Goal: Task Accomplishment & Management: Complete application form

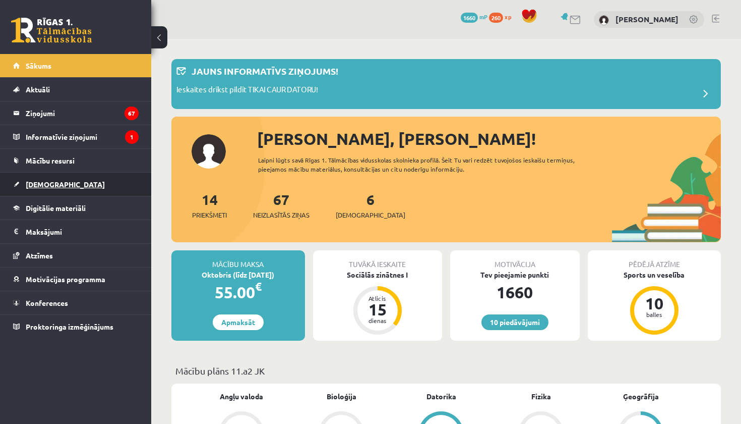
scroll to position [946, 0]
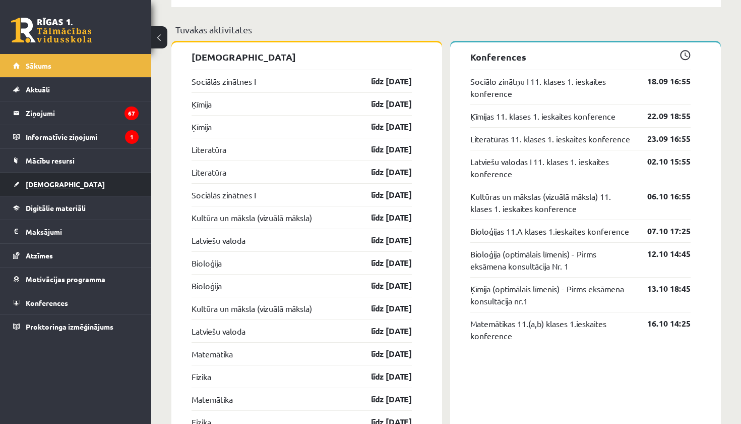
click at [32, 185] on span "[DEMOGRAPHIC_DATA]" at bounding box center [65, 184] width 79 height 9
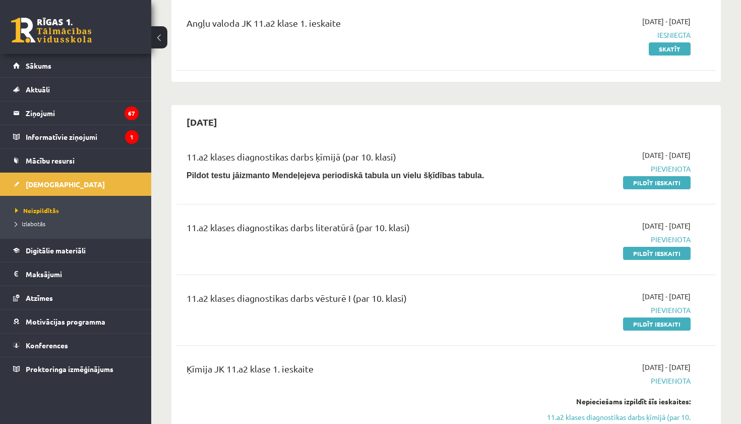
scroll to position [127, 0]
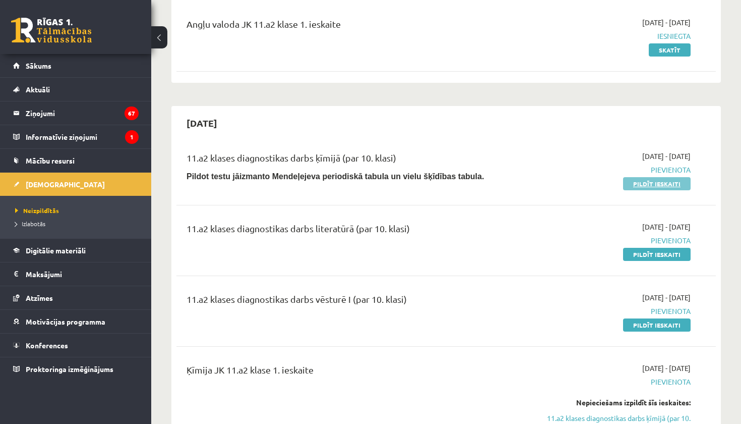
click at [656, 184] on link "Pildīt ieskaiti" at bounding box center [657, 183] width 68 height 13
click at [642, 254] on link "Pildīt ieskaiti" at bounding box center [657, 254] width 68 height 13
click at [655, 181] on link "Pildīt ieskaiti" at bounding box center [657, 183] width 68 height 13
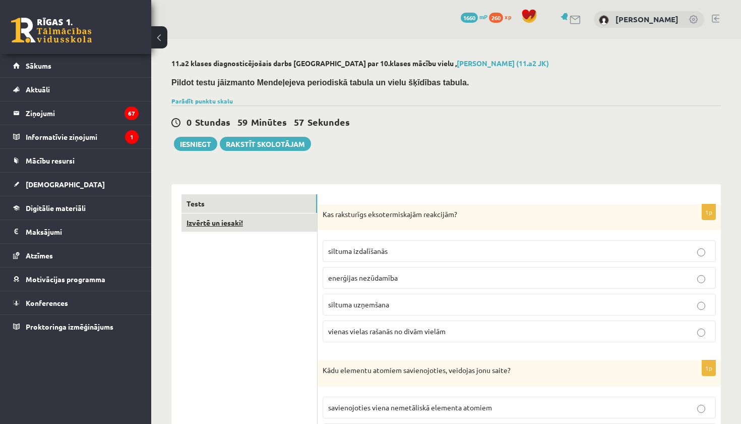
click at [262, 226] on link "Izvērtē un iesaki!" at bounding box center [250, 222] width 136 height 19
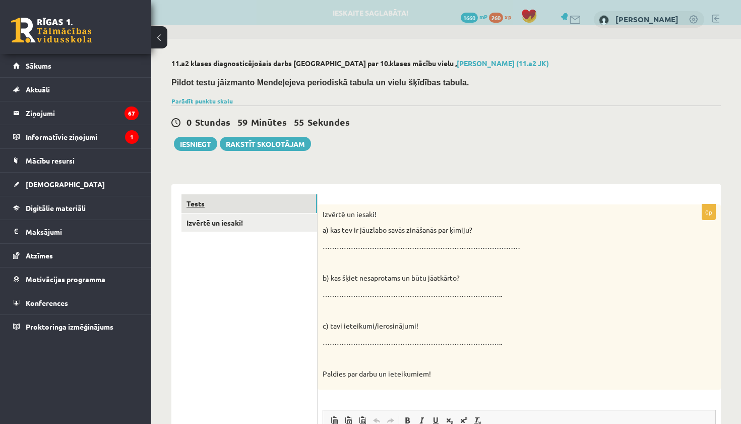
click at [268, 204] on link "Tests" at bounding box center [250, 203] width 136 height 19
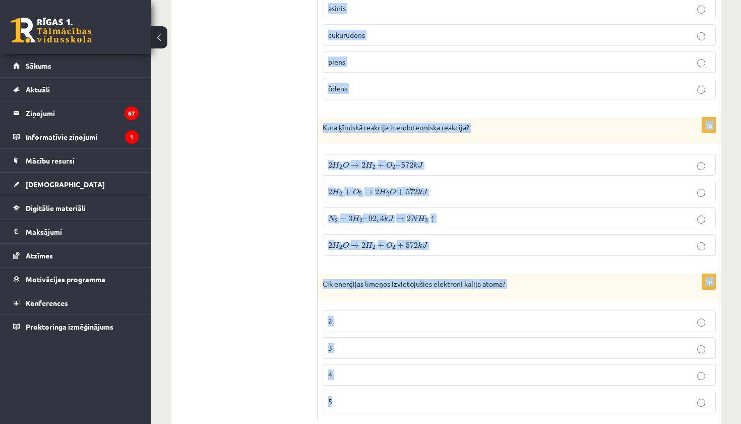
scroll to position [4576, 0]
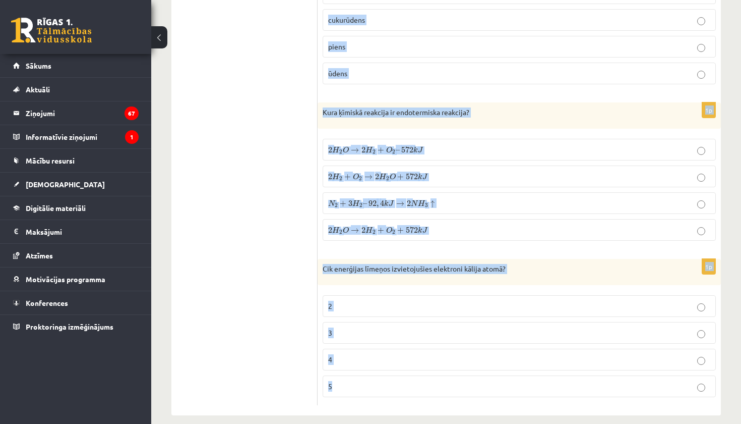
drag, startPoint x: 323, startPoint y: 212, endPoint x: 545, endPoint y: 423, distance: 306.1
copy form "Lor ipsumdolor sitametconsecte adipiscin? elitsed doeiusmodte incididun utlabor…"
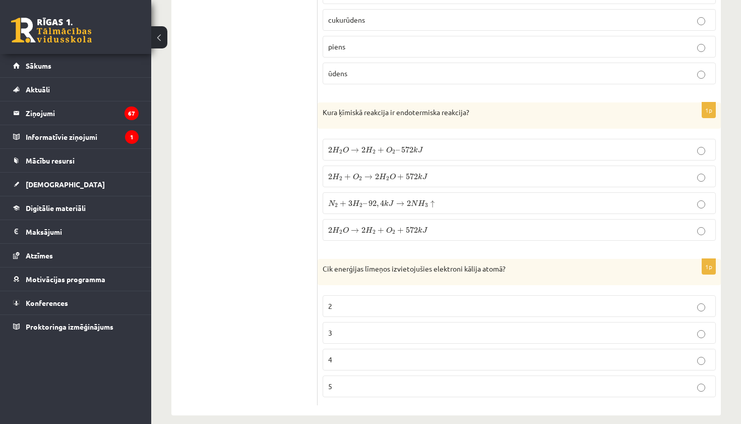
click at [529, 354] on p "4" at bounding box center [519, 359] width 382 height 11
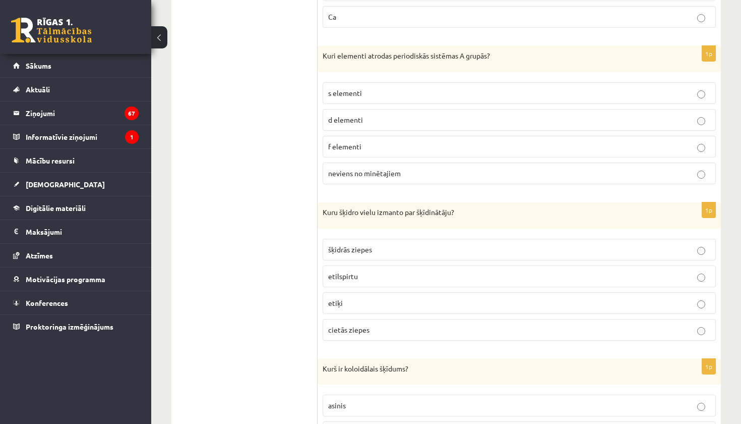
scroll to position [4162, 0]
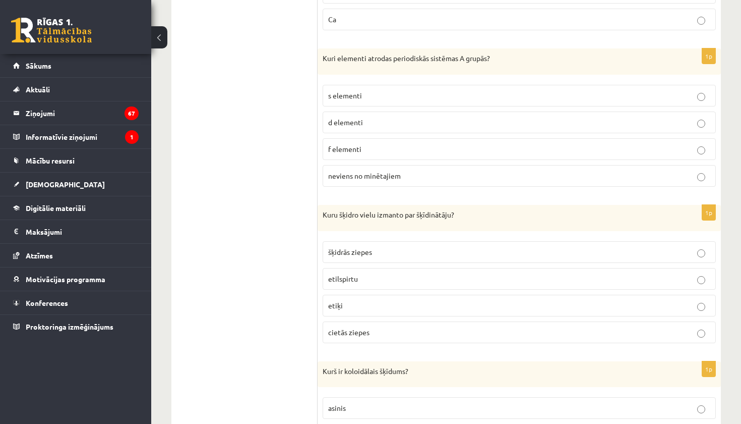
click at [415, 273] on p "etilspirtu" at bounding box center [519, 278] width 382 height 11
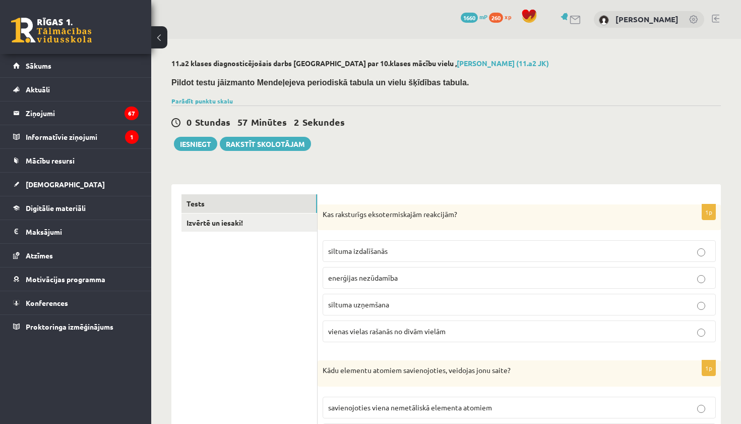
scroll to position [0, 0]
click at [396, 250] on p "siltuma izdalīšanās" at bounding box center [519, 251] width 382 height 11
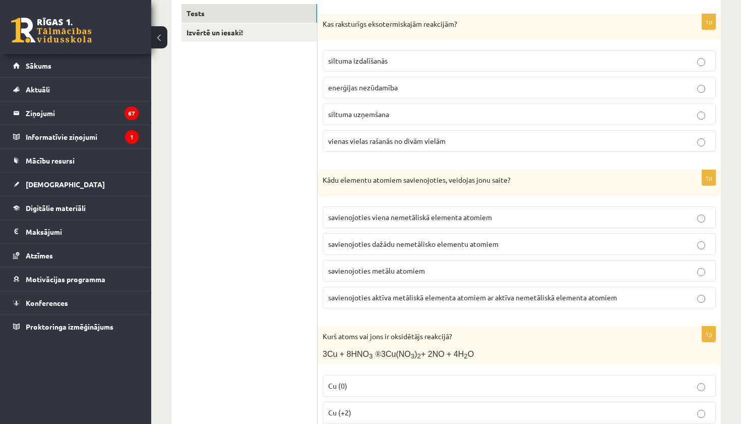
scroll to position [191, 0]
click at [402, 295] on span "savienojoties aktīva metāliskā elementa atomiem ar aktīva nemetāliskā elementa …" at bounding box center [472, 296] width 289 height 9
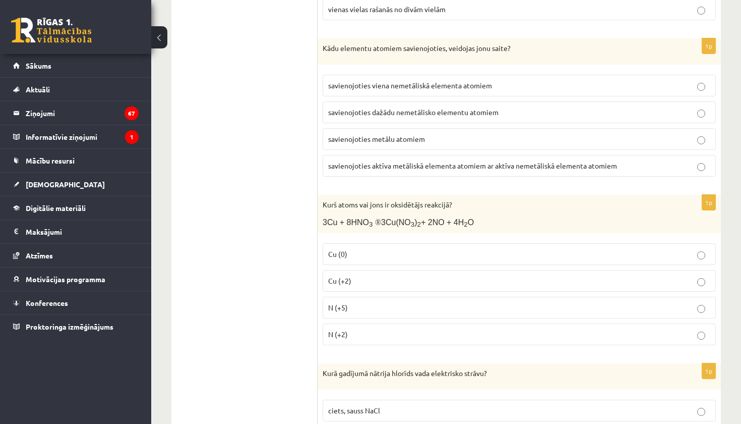
scroll to position [339, 0]
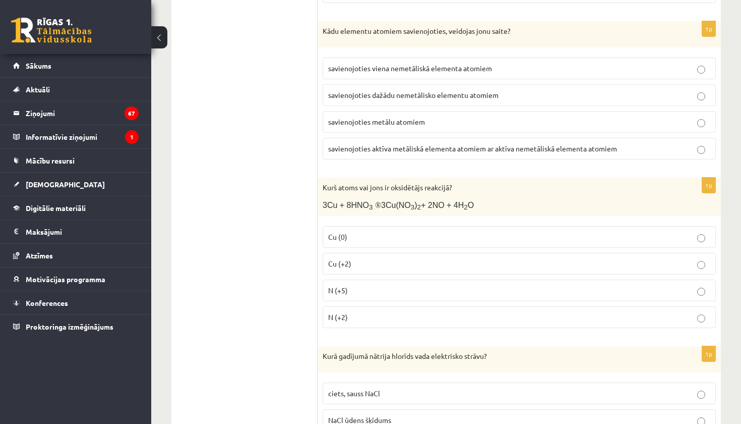
click at [406, 283] on label "N (+5)" at bounding box center [519, 290] width 393 height 22
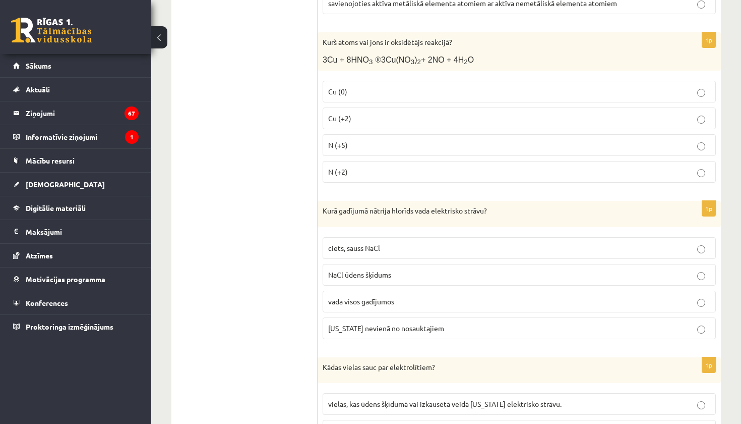
scroll to position [487, 0]
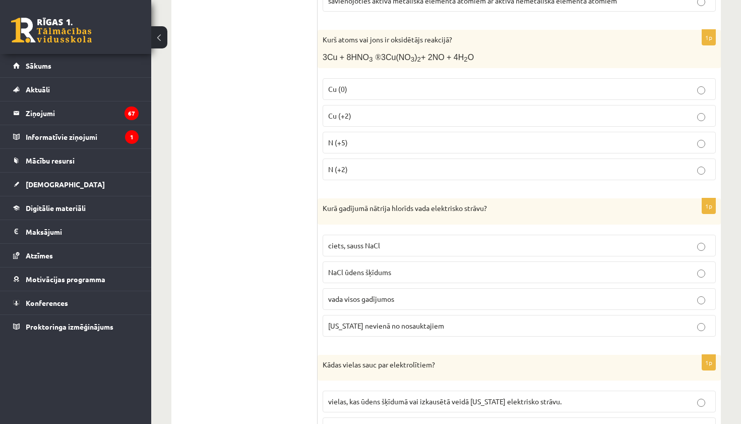
click at [364, 270] on span "NaCl ūdens šķīdums" at bounding box center [359, 271] width 63 height 9
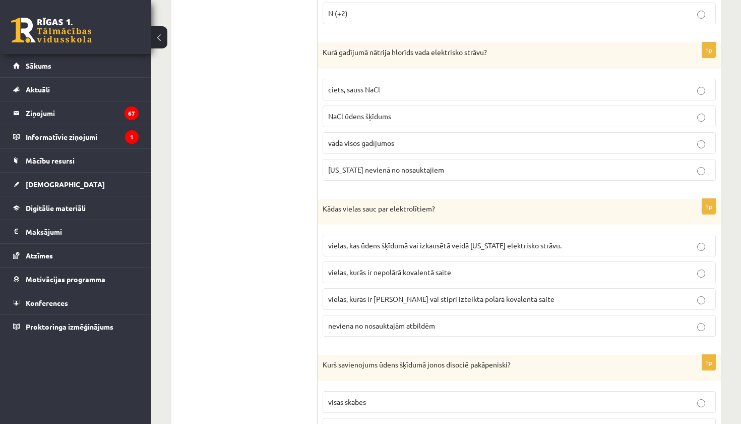
scroll to position [646, 0]
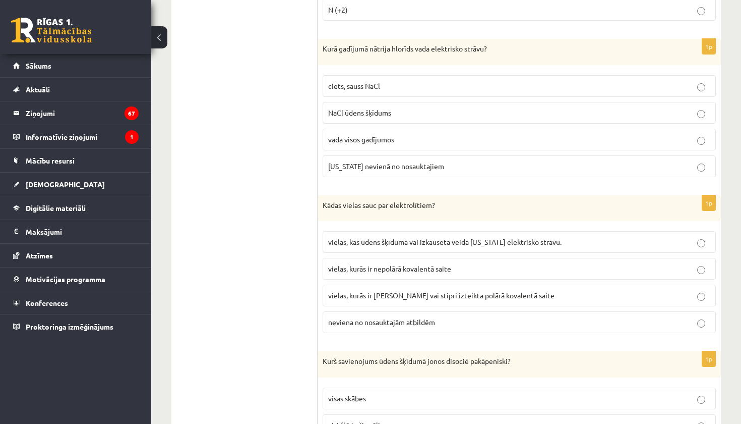
click at [400, 298] on p "vielas, kurās ir [PERSON_NAME] vai stipri izteikta polārā kovalentā saite" at bounding box center [519, 295] width 382 height 11
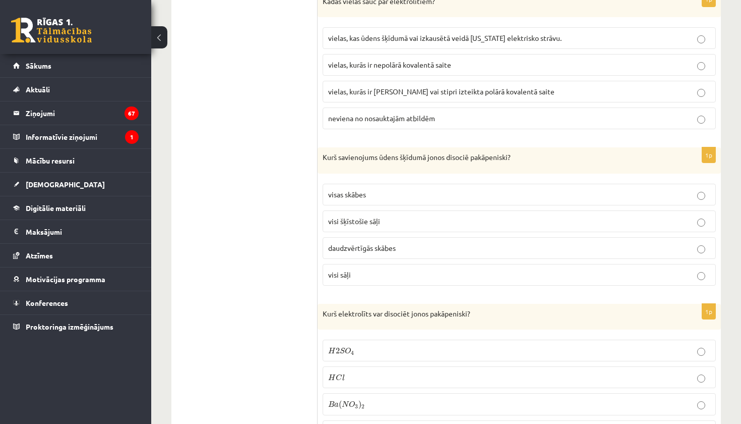
scroll to position [852, 0]
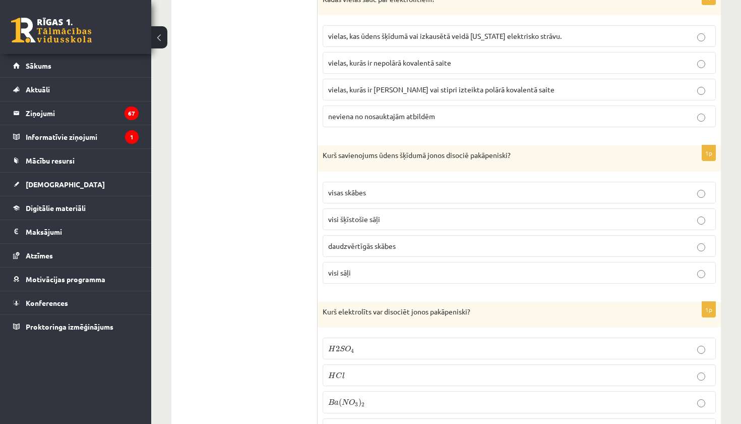
click at [392, 241] on p "daudzvērtīgās skābes" at bounding box center [519, 246] width 382 height 11
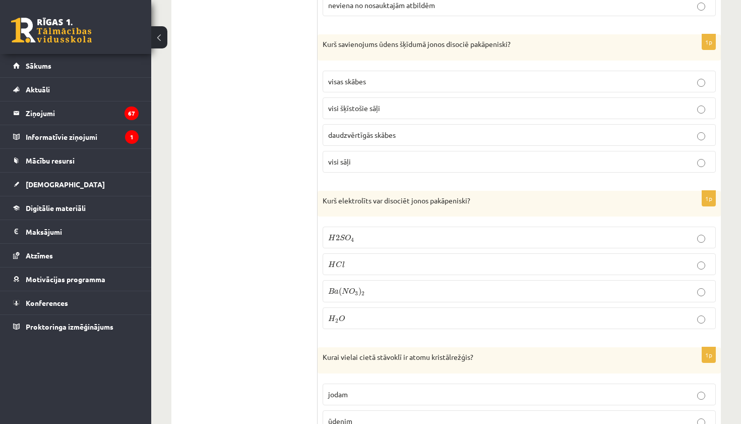
scroll to position [1015, 0]
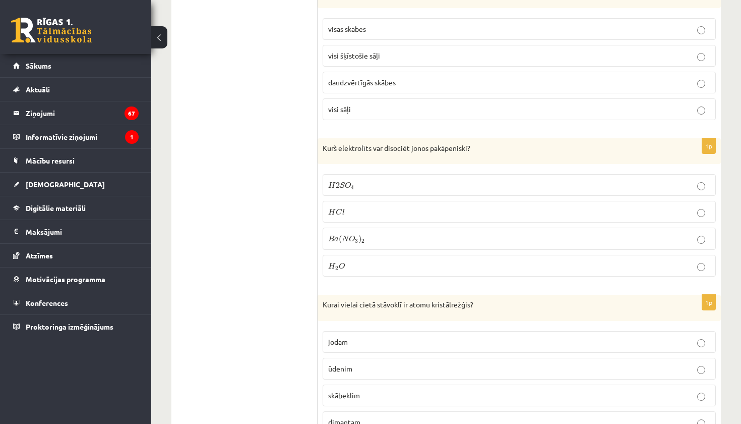
click at [370, 183] on p "H 2 S O 4 H 2 S O 4" at bounding box center [519, 185] width 382 height 11
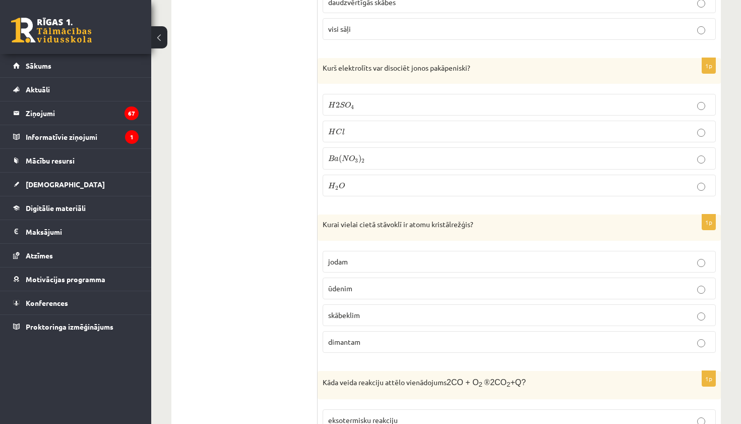
scroll to position [1096, 0]
click at [377, 336] on p "dimantam" at bounding box center [519, 341] width 382 height 11
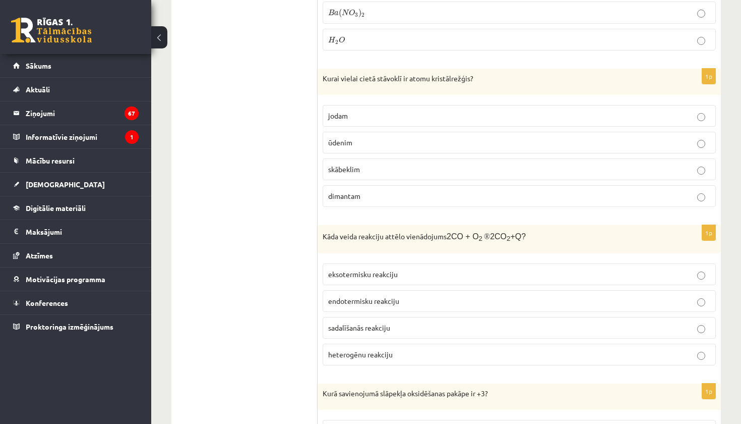
scroll to position [1244, 0]
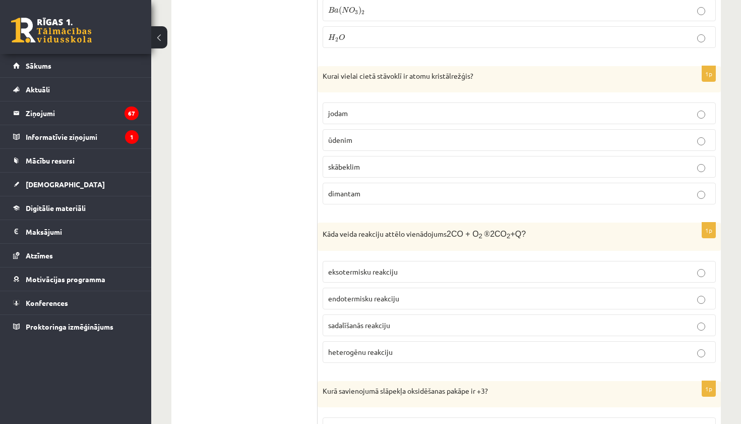
click at [415, 268] on p "eksotermisku reakciju" at bounding box center [519, 271] width 382 height 11
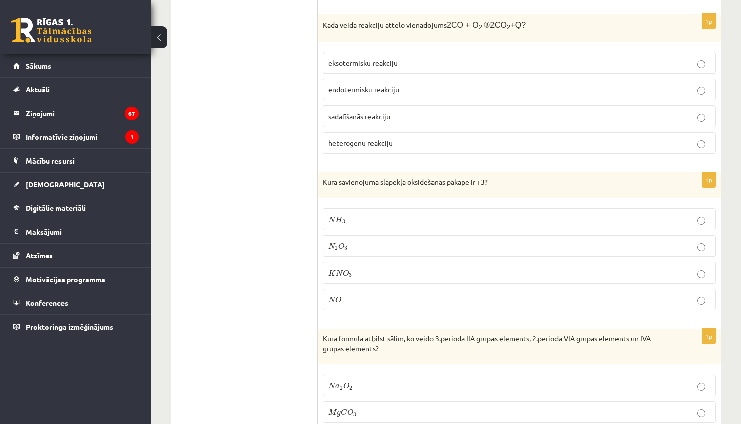
scroll to position [1453, 0]
click at [354, 248] on p "N 2 O 3 N 2 O 3" at bounding box center [519, 245] width 382 height 11
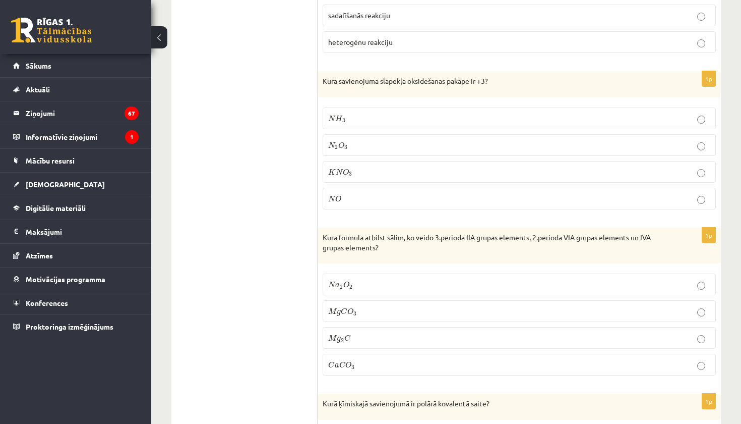
scroll to position [1554, 0]
click at [363, 311] on p "M g C O 3 M g C O 3" at bounding box center [519, 310] width 382 height 11
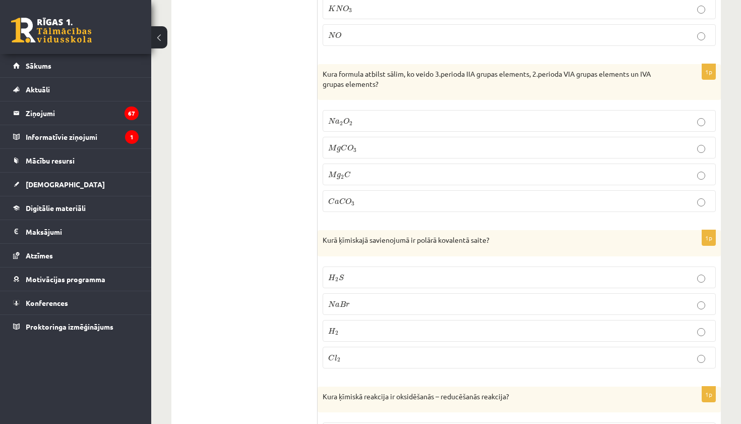
scroll to position [1725, 0]
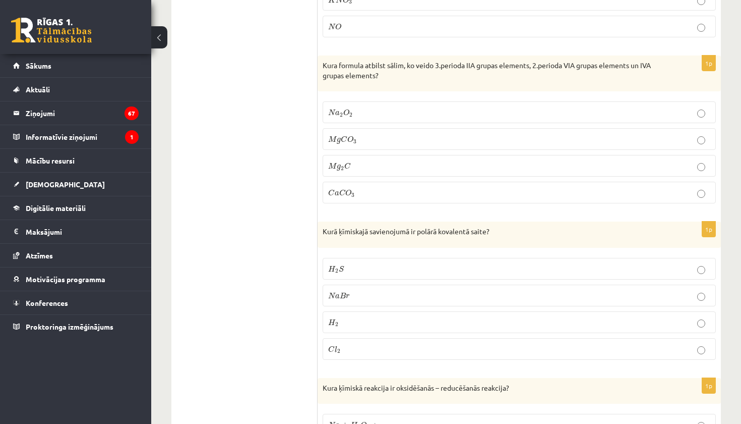
click at [337, 265] on span "H 2" at bounding box center [333, 269] width 11 height 8
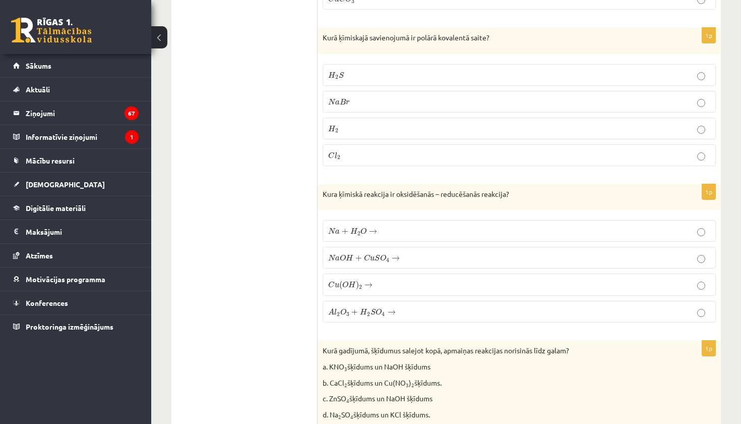
scroll to position [1927, 0]
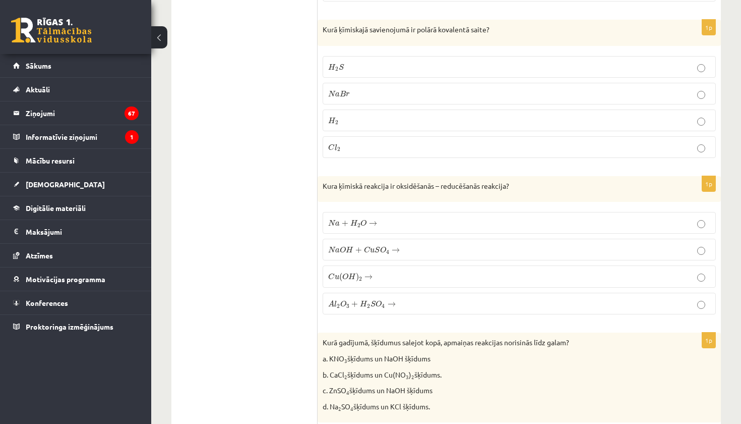
click at [393, 302] on span "→" at bounding box center [392, 304] width 8 height 5
click at [354, 252] on label "N a O H + C u S O 4 → N a O H + C u S O 4 →" at bounding box center [519, 250] width 393 height 22
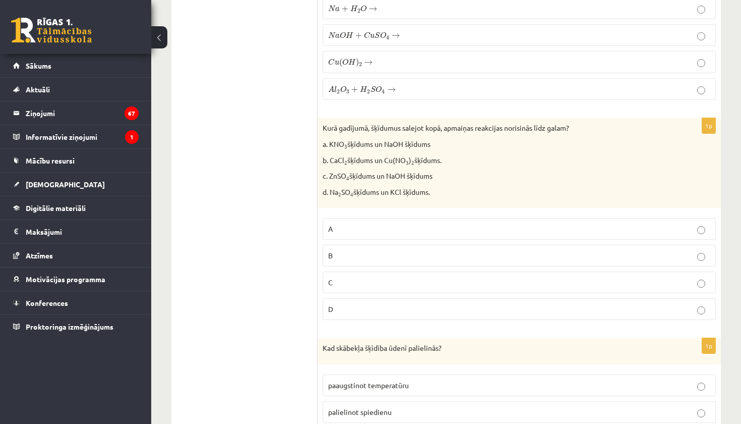
scroll to position [2145, 0]
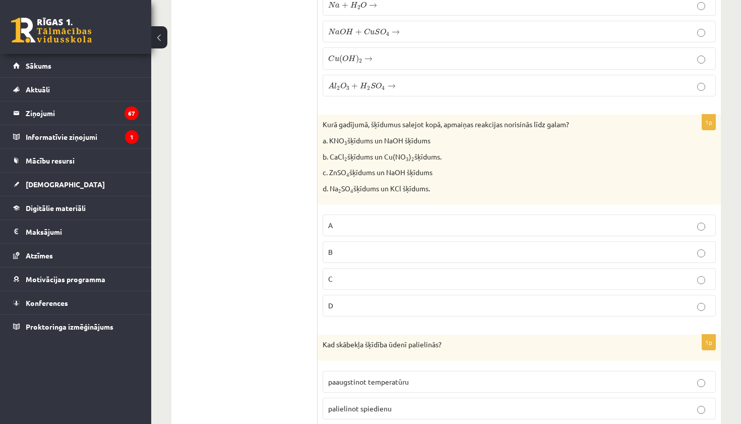
click at [412, 273] on p "C" at bounding box center [519, 278] width 382 height 11
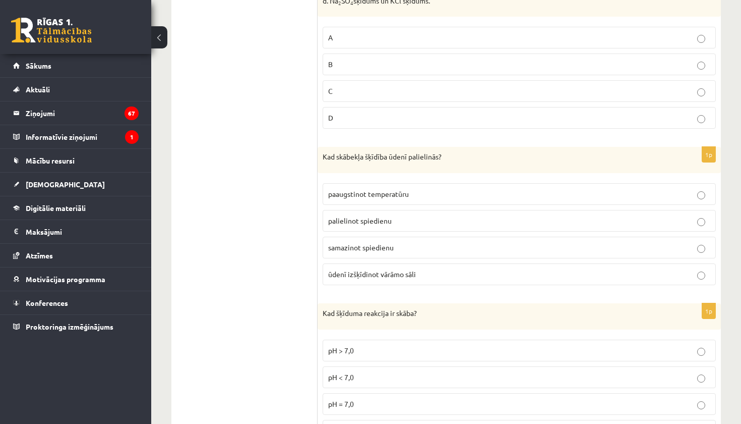
scroll to position [2335, 0]
click at [418, 215] on p "palielinot spiedienu" at bounding box center [519, 218] width 382 height 11
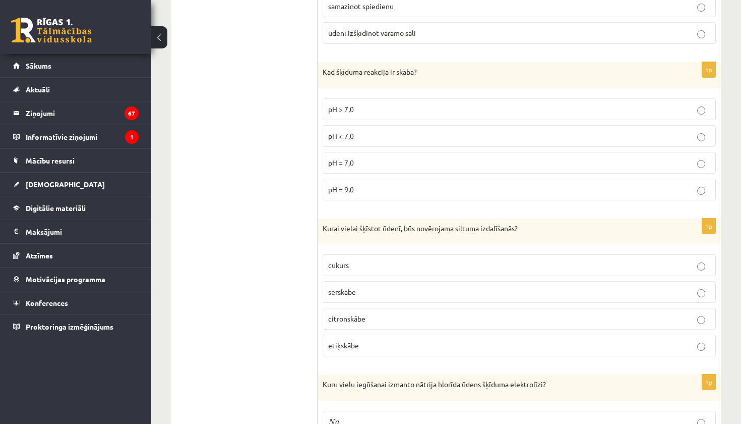
scroll to position [2614, 0]
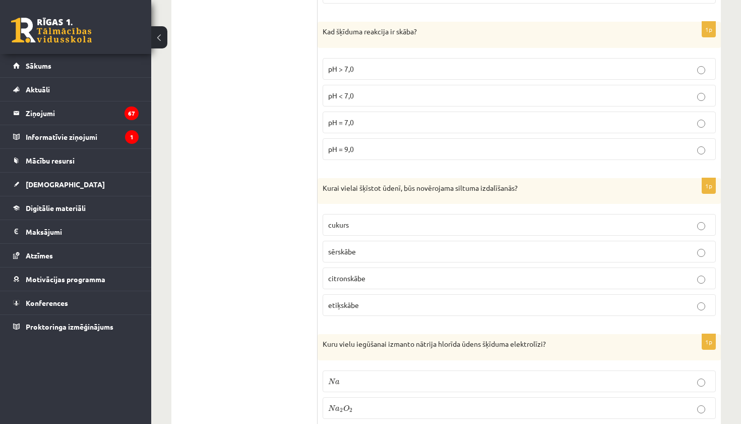
click at [414, 94] on p "pH < 7,0" at bounding box center [519, 95] width 382 height 11
click at [371, 246] on p "sērskābe" at bounding box center [519, 251] width 382 height 11
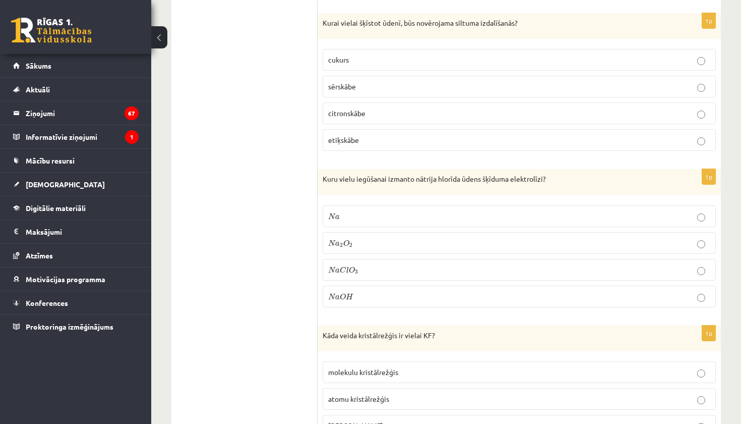
scroll to position [2778, 0]
click at [461, 267] on p "N a C l O 3 N a C l O 3" at bounding box center [519, 270] width 382 height 11
click at [365, 292] on p "N a O H N a O H" at bounding box center [519, 297] width 382 height 11
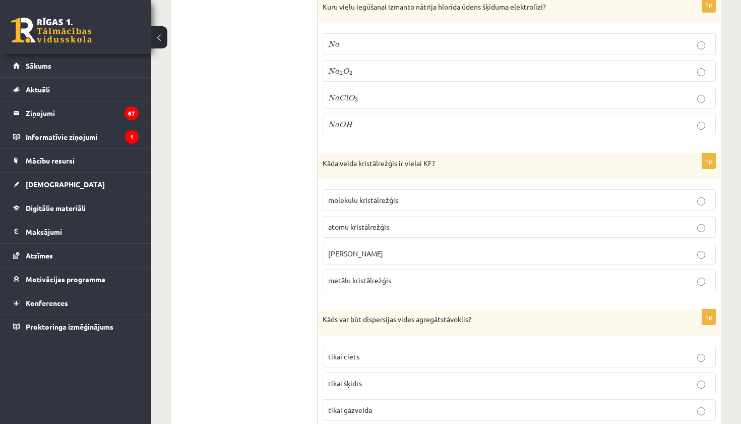
scroll to position [2950, 0]
click at [389, 250] on p "[PERSON_NAME]" at bounding box center [519, 254] width 382 height 11
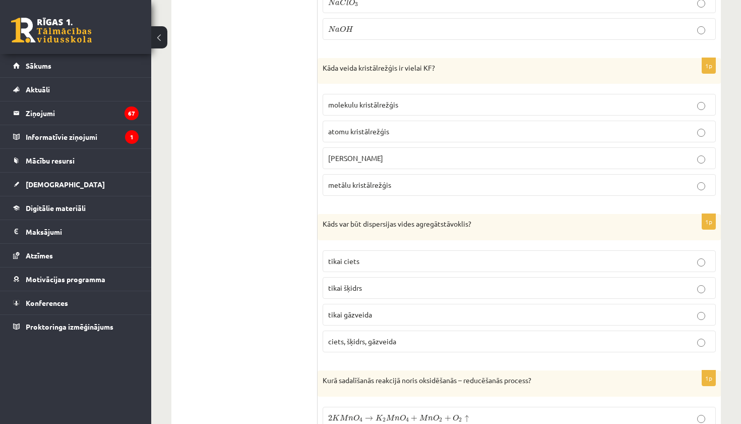
scroll to position [3061, 0]
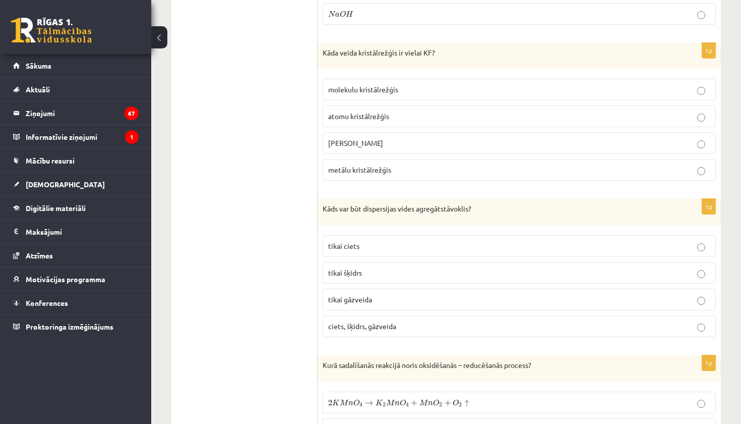
click at [396, 325] on label "ciets, šķidrs, gāzveida" at bounding box center [519, 326] width 393 height 22
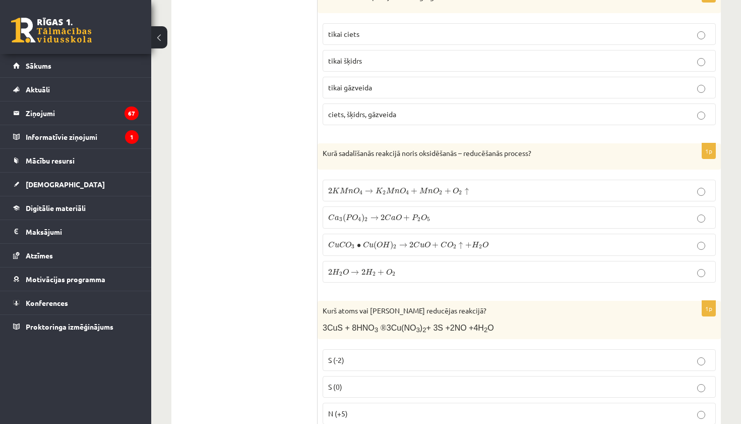
scroll to position [3280, 0]
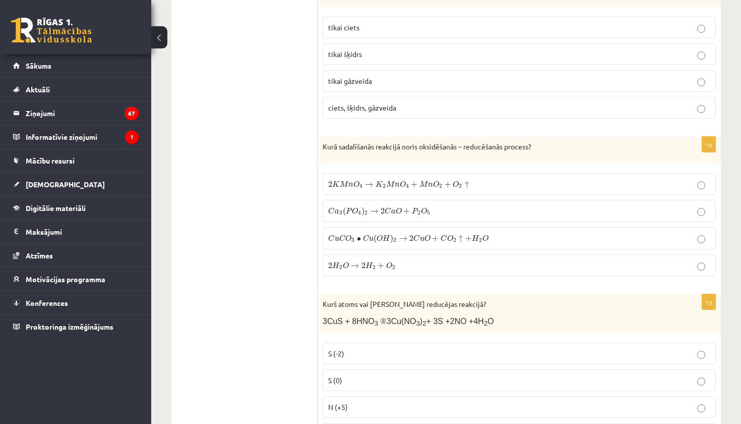
click at [337, 181] on span "K" at bounding box center [336, 184] width 8 height 7
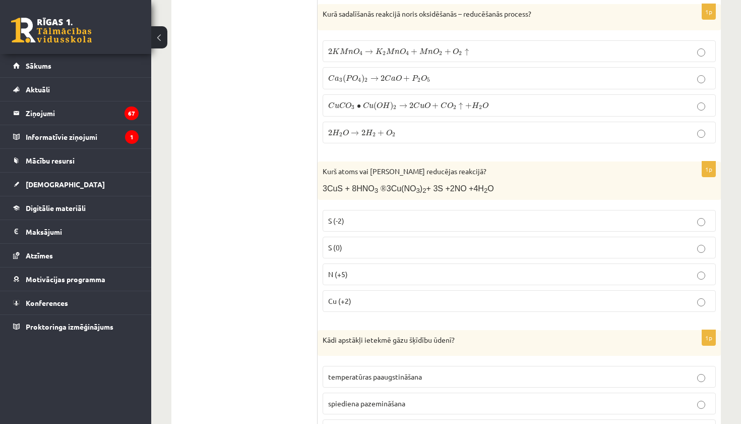
scroll to position [3413, 0]
click at [398, 269] on label "N (+5)" at bounding box center [519, 273] width 393 height 22
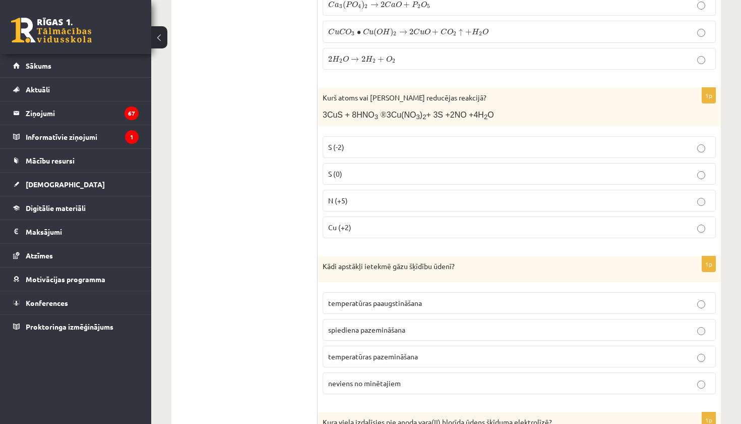
scroll to position [3487, 0]
click at [418, 350] on span "temperatūras pazemināšana" at bounding box center [373, 354] width 90 height 9
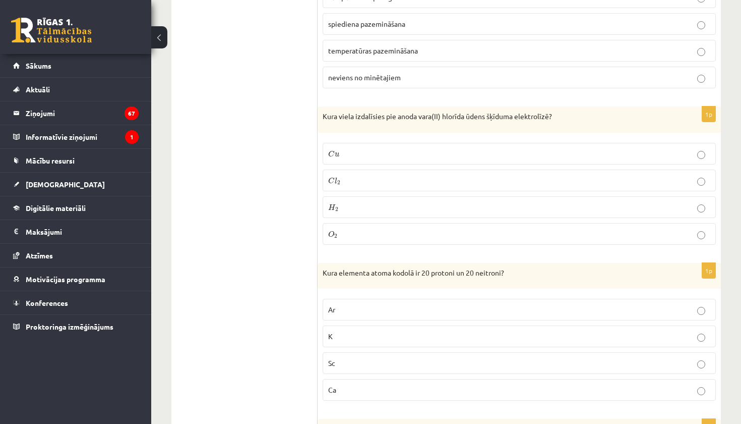
scroll to position [3795, 0]
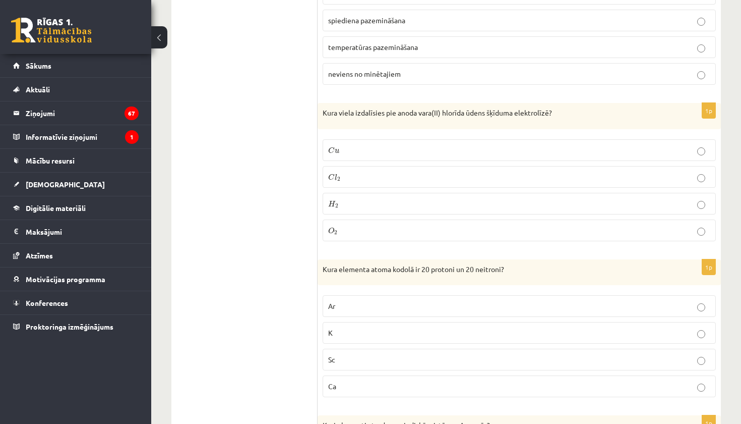
click at [363, 171] on p "C l 2 C l 2" at bounding box center [519, 176] width 382 height 11
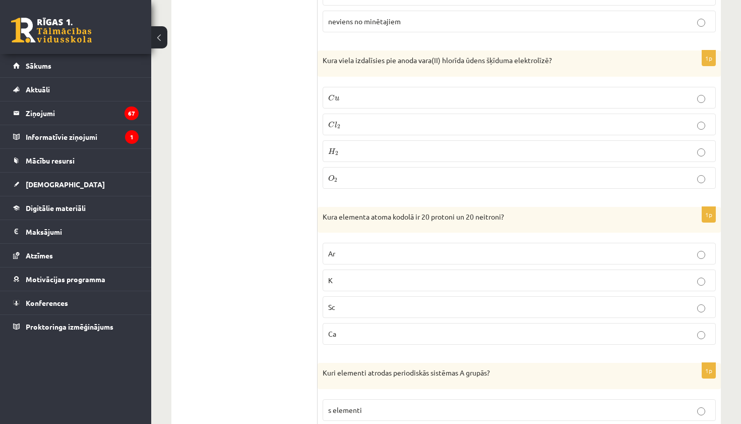
scroll to position [3848, 0]
click at [337, 322] on label "Ca" at bounding box center [519, 333] width 393 height 22
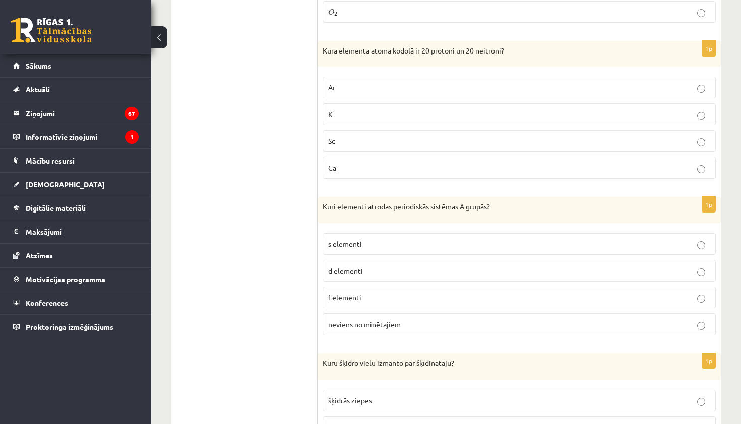
scroll to position [4028, 0]
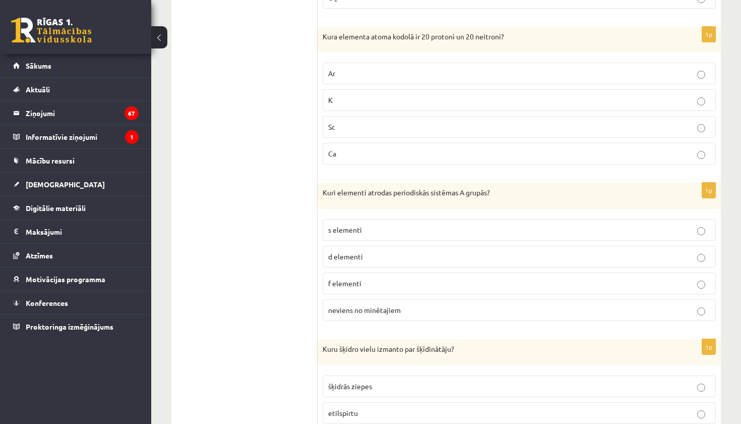
click at [362, 224] on p "s elementi" at bounding box center [519, 229] width 382 height 11
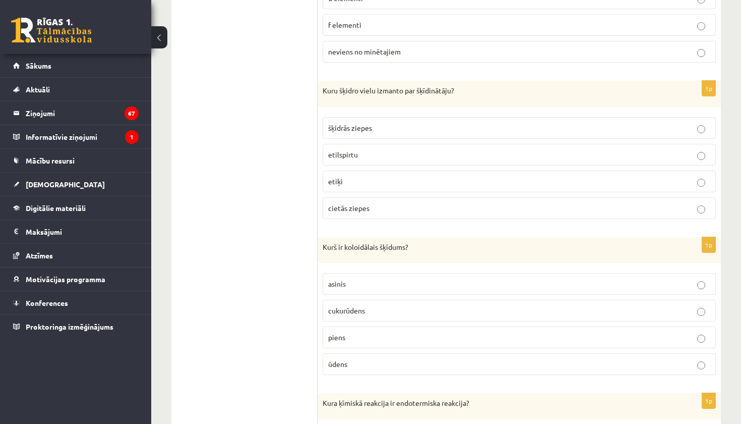
scroll to position [4289, 0]
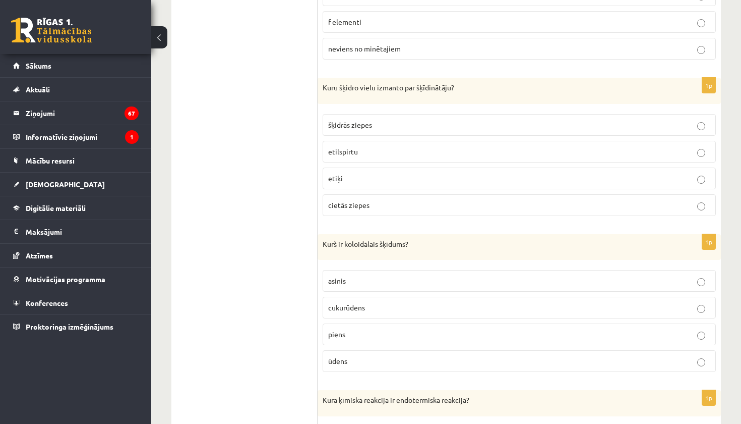
click at [389, 329] on p "piens" at bounding box center [519, 334] width 382 height 11
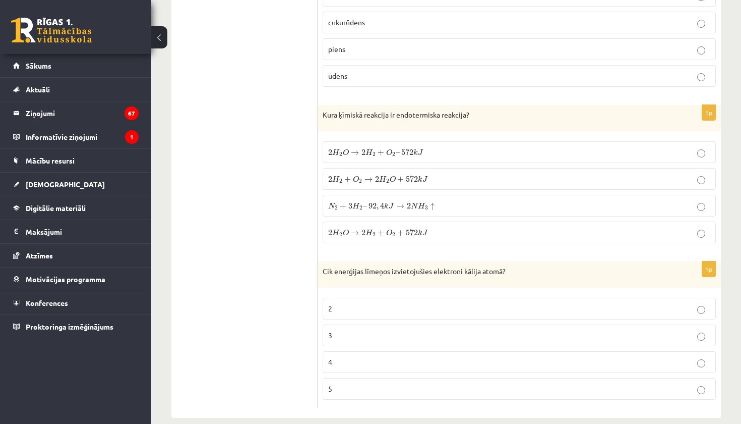
scroll to position [4576, 0]
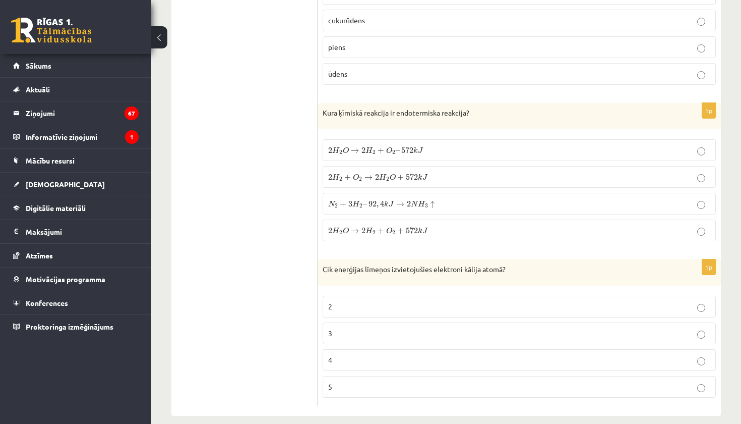
click at [365, 147] on span "2" at bounding box center [364, 150] width 4 height 6
click at [407, 227] on span "572" at bounding box center [412, 230] width 12 height 6
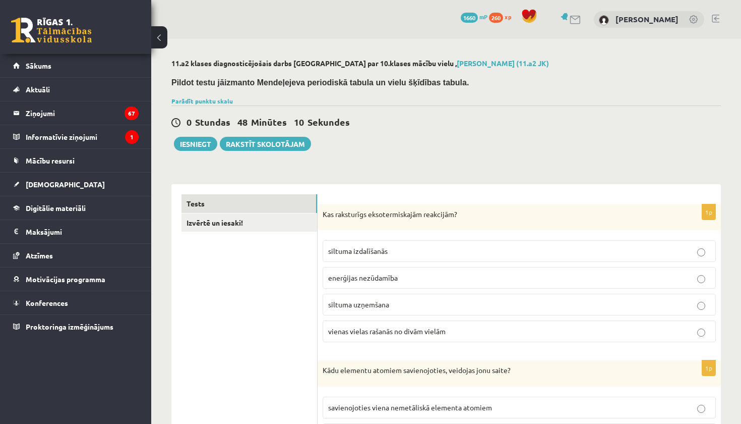
scroll to position [0, 0]
click at [263, 218] on link "Izvērtē un iesaki!" at bounding box center [250, 222] width 136 height 19
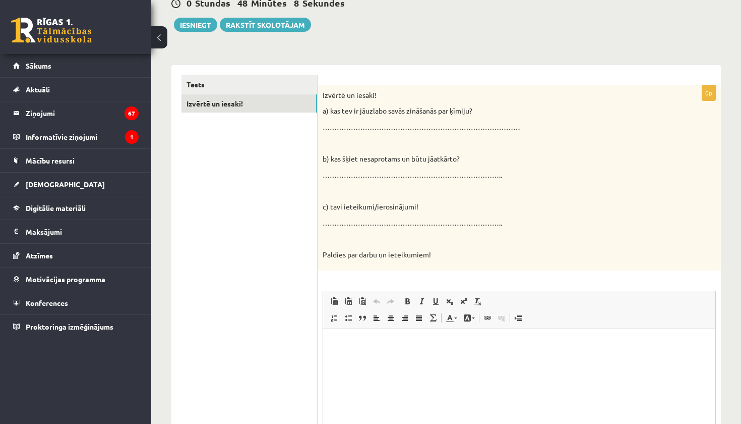
scroll to position [182, 0]
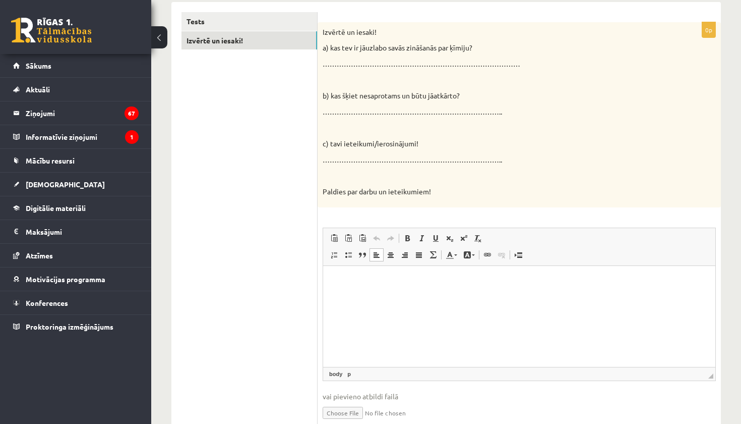
click at [381, 297] on html at bounding box center [519, 281] width 392 height 31
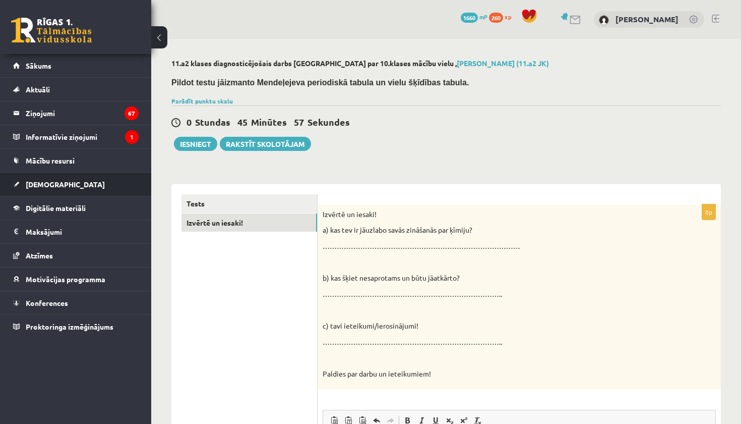
scroll to position [0, 0]
click at [195, 144] on button "Iesniegt" at bounding box center [195, 144] width 43 height 14
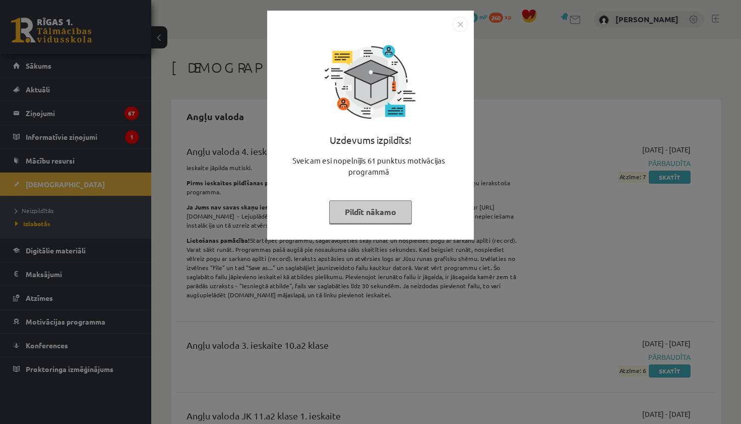
click at [396, 219] on button "Pildīt nākamo" at bounding box center [370, 211] width 83 height 23
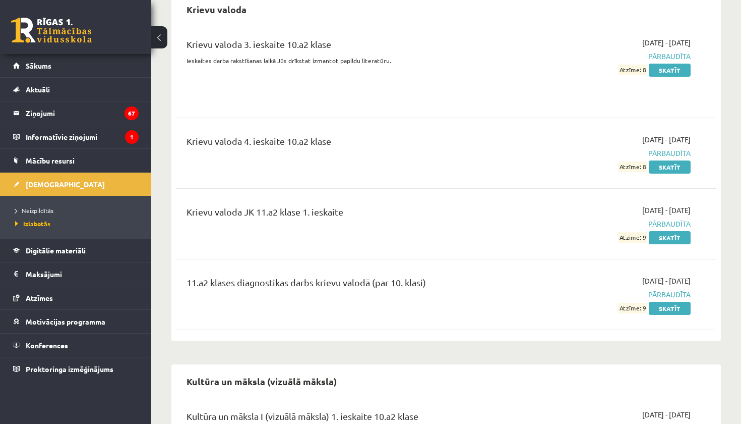
scroll to position [1368, 0]
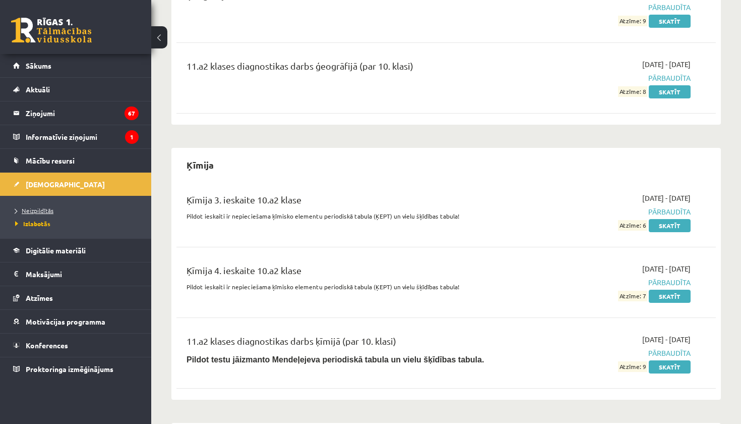
click at [38, 209] on span "Neizpildītās" at bounding box center [34, 210] width 38 height 8
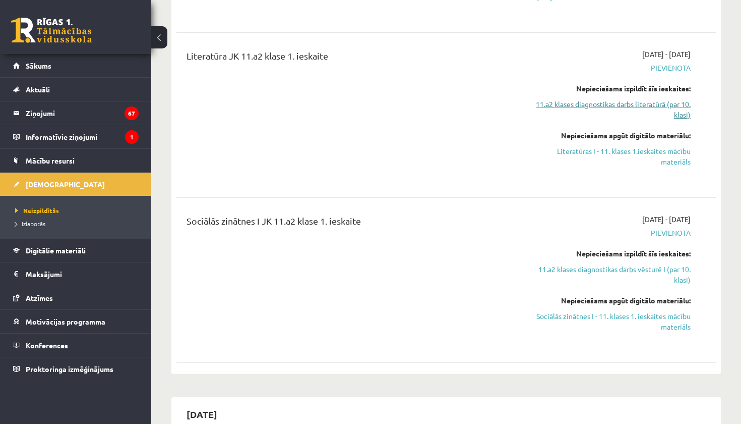
scroll to position [540, 0]
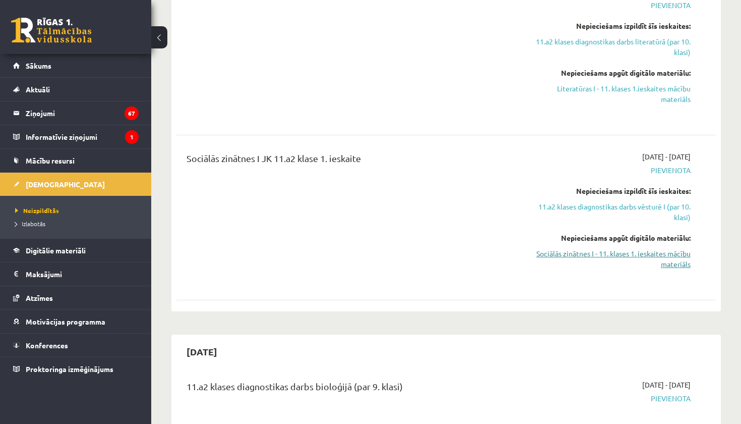
click at [627, 253] on link "Sociālās zinātnes I - 11. klases 1. ieskaites mācību materiāls" at bounding box center [612, 258] width 158 height 21
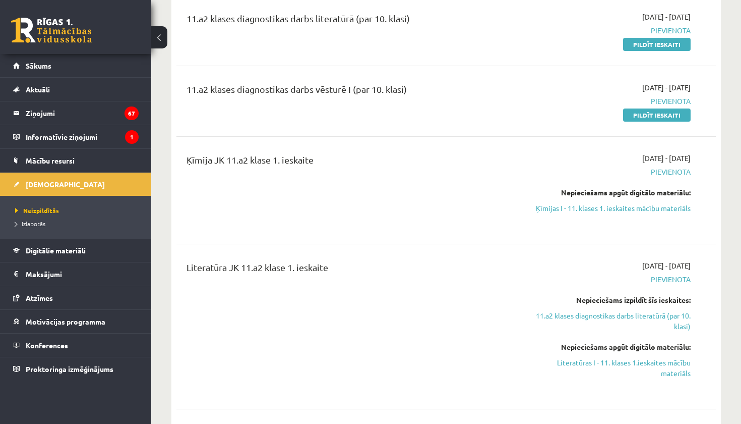
scroll to position [244, 0]
